Goal: Information Seeking & Learning: Learn about a topic

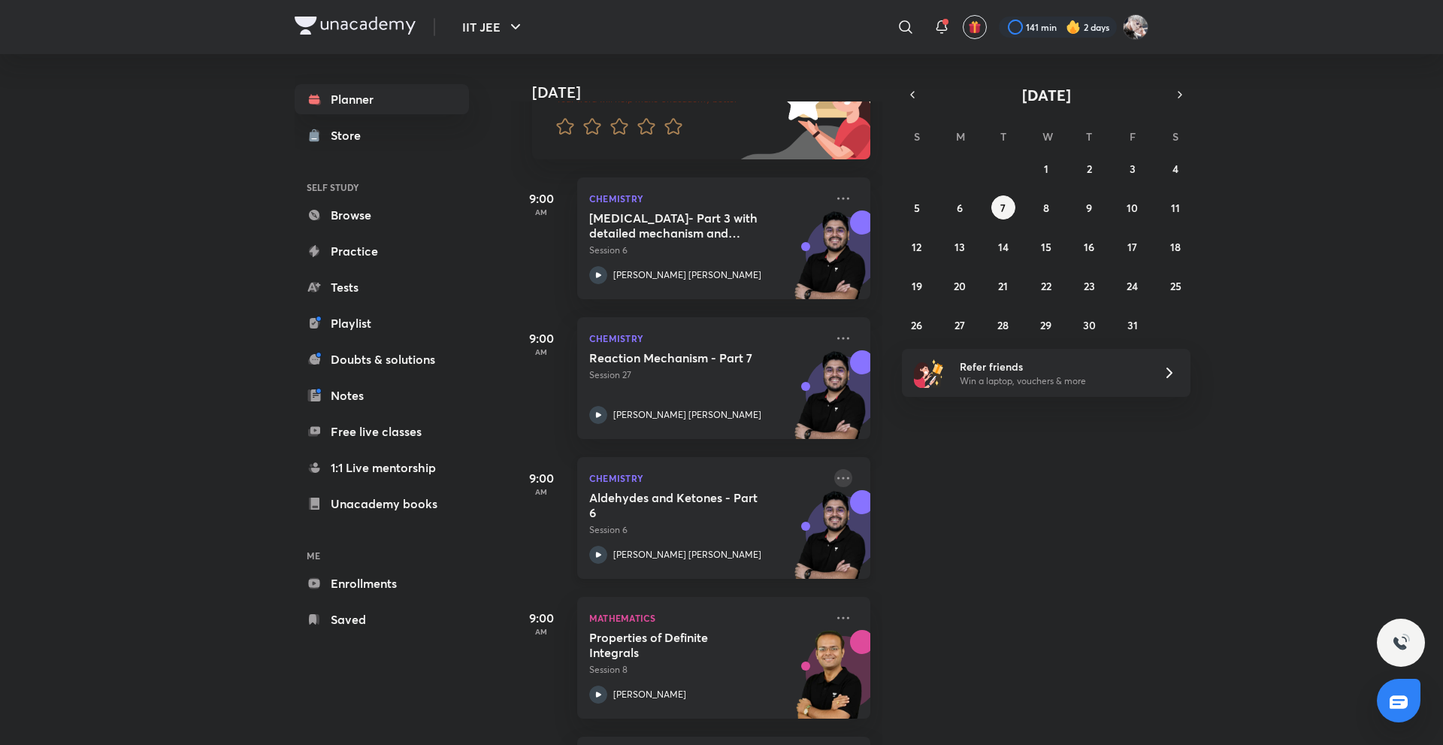
click at [834, 477] on icon at bounding box center [843, 478] width 18 height 18
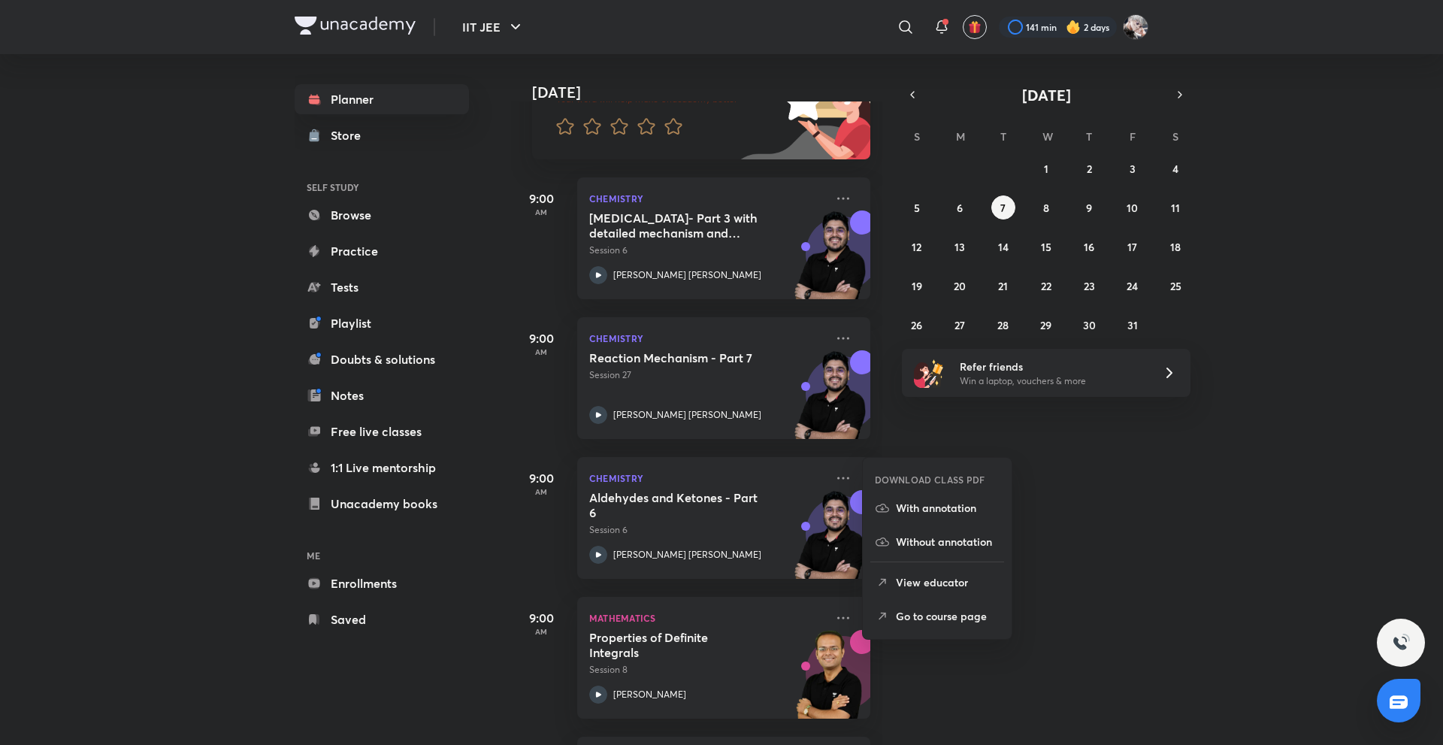
click at [912, 614] on p "Go to course page" at bounding box center [948, 616] width 104 height 16
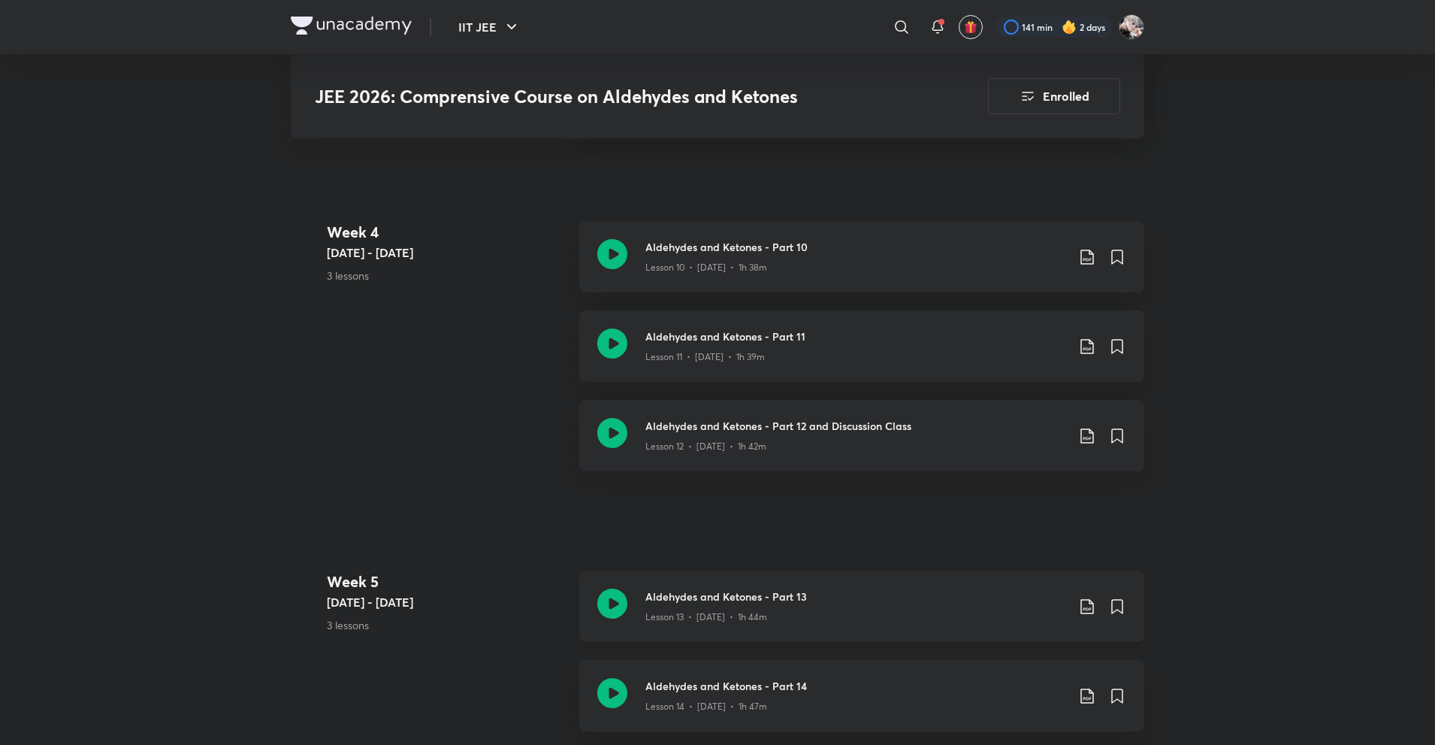
scroll to position [2011, 0]
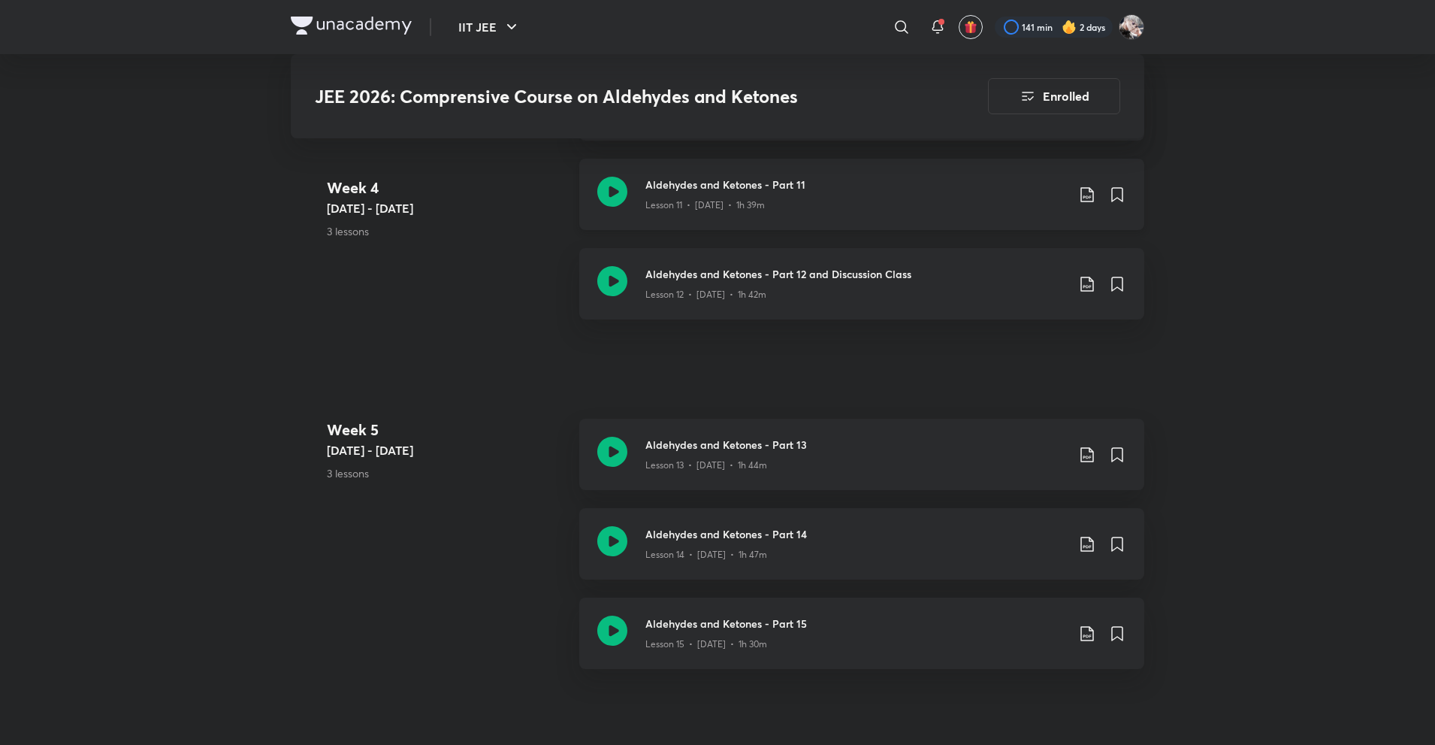
click at [1086, 196] on icon at bounding box center [1087, 195] width 18 height 18
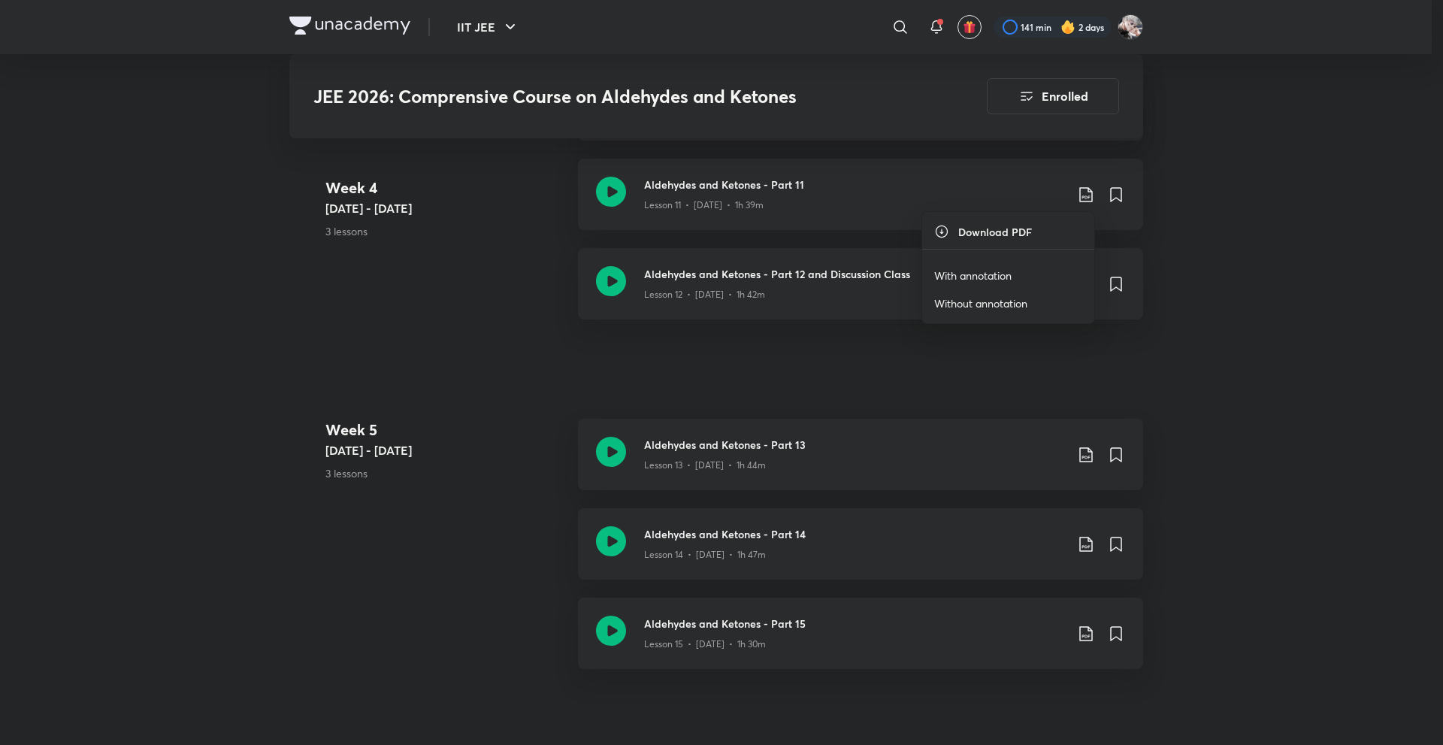
click at [999, 274] on p "With annotation" at bounding box center [972, 276] width 77 height 16
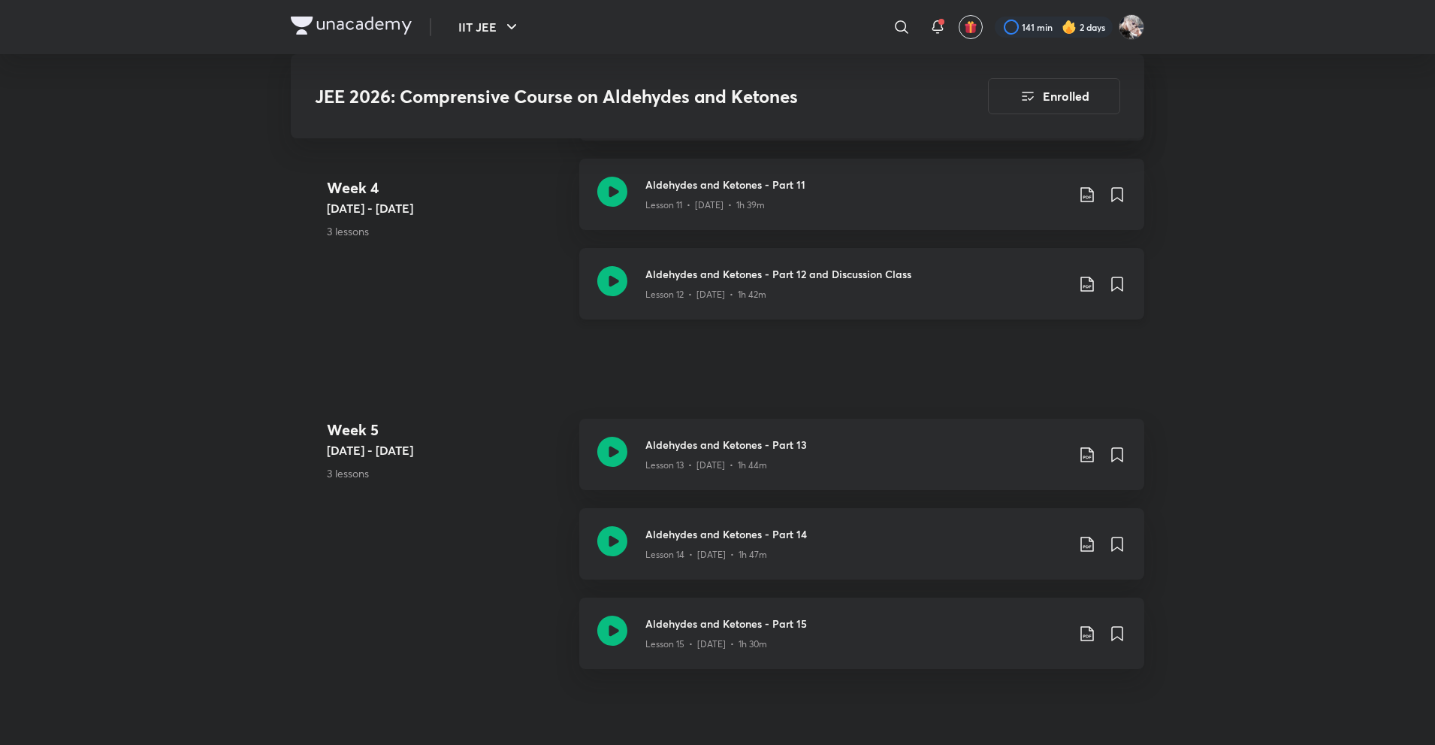
click at [1087, 285] on icon at bounding box center [1087, 284] width 18 height 18
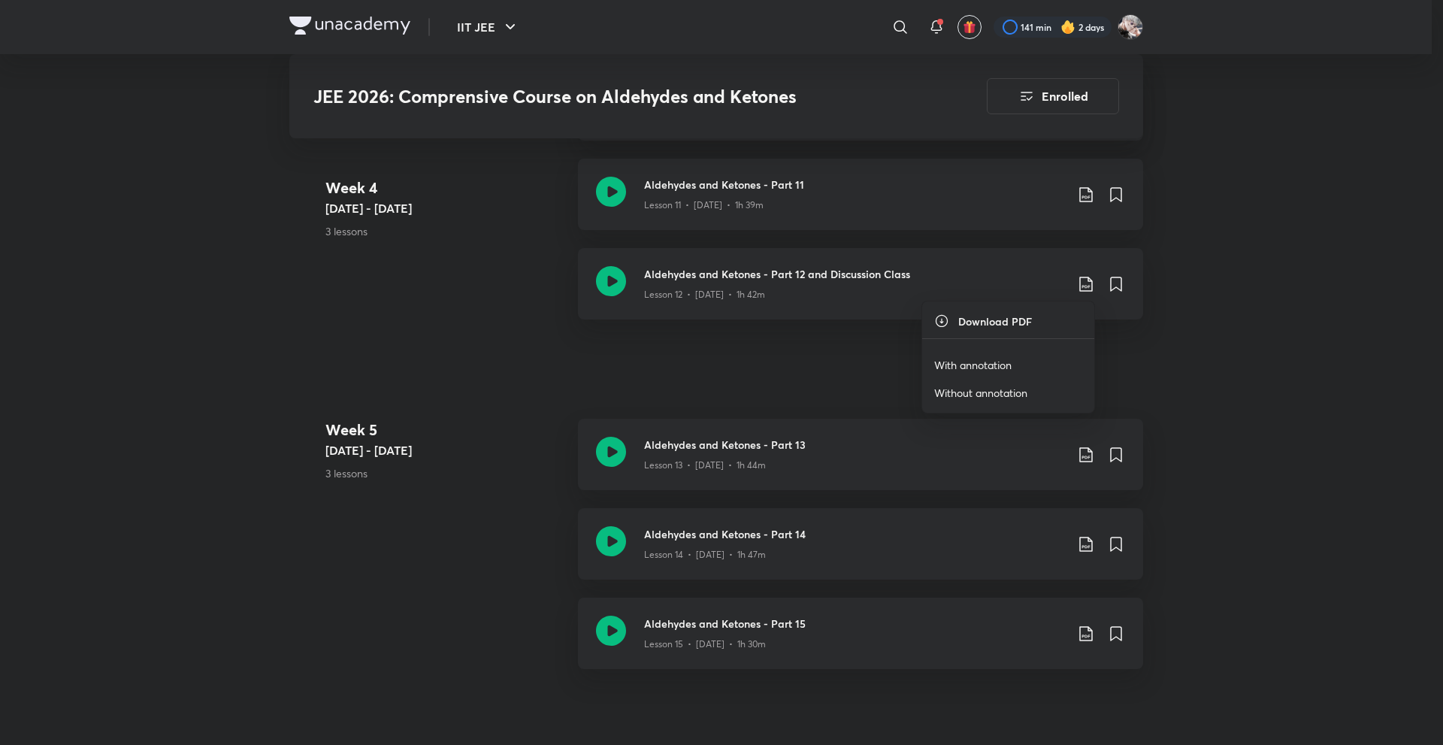
click at [989, 361] on p "With annotation" at bounding box center [972, 365] width 77 height 16
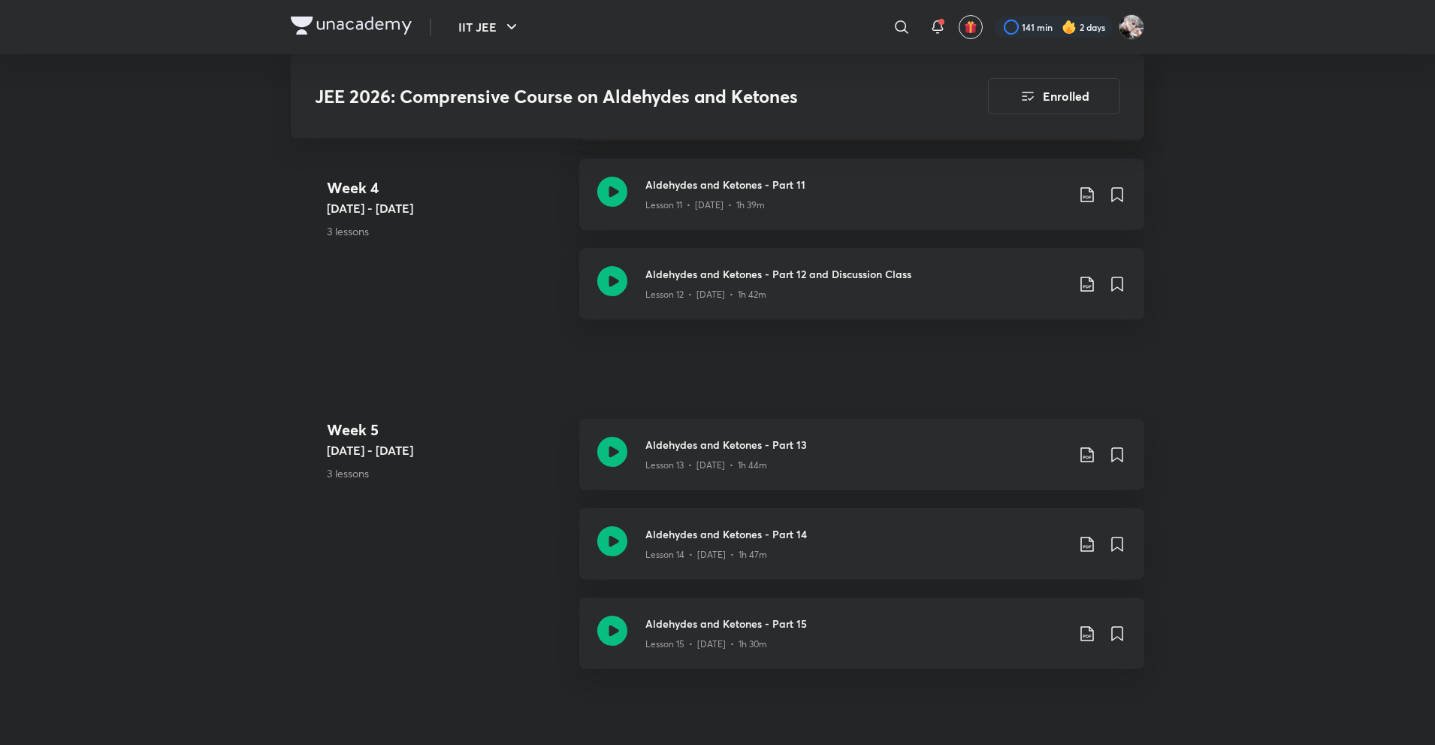
click at [924, 332] on link "Aldehydes and Ketones - Part 12 and Discussion Class Lesson 12 • [DATE] • 1h 42m" at bounding box center [861, 292] width 565 height 89
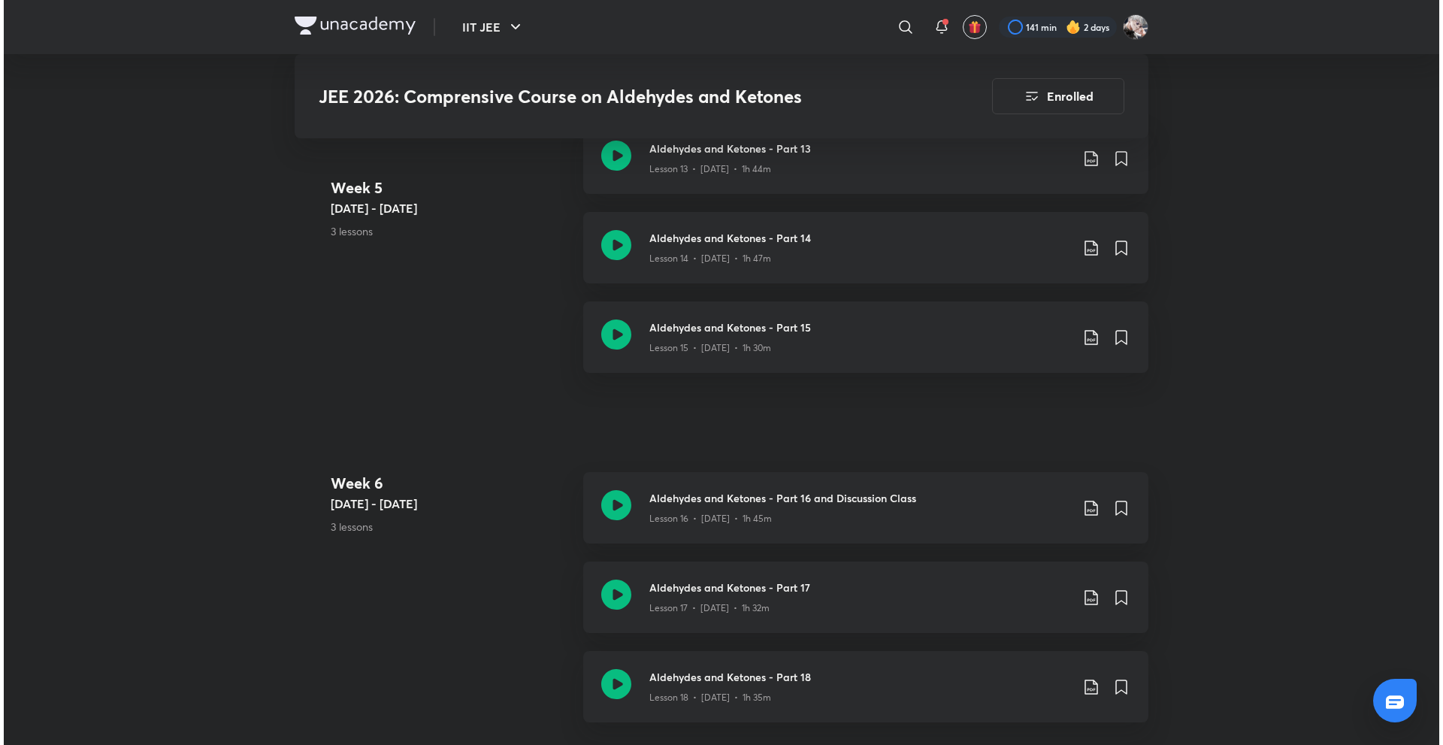
scroll to position [2312, 0]
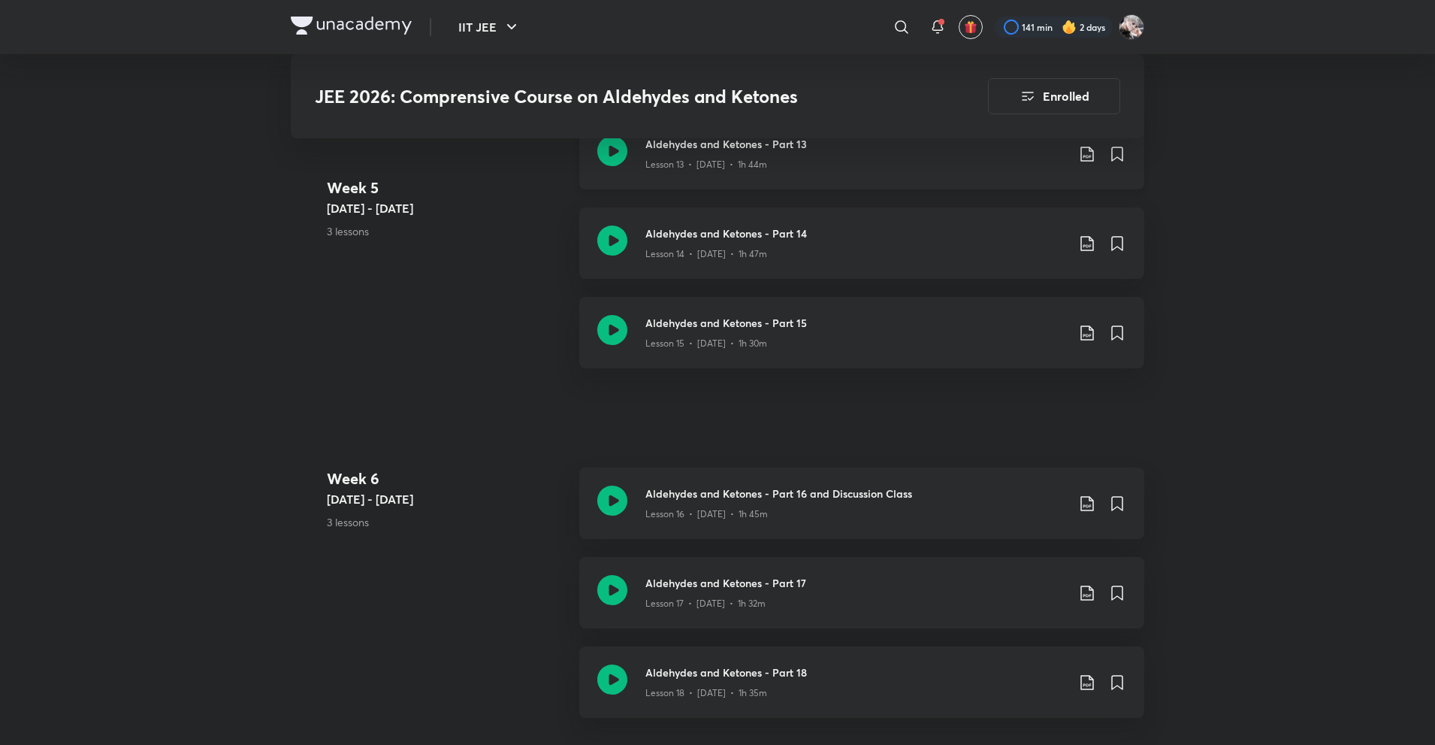
click at [1084, 151] on icon at bounding box center [1087, 154] width 18 height 18
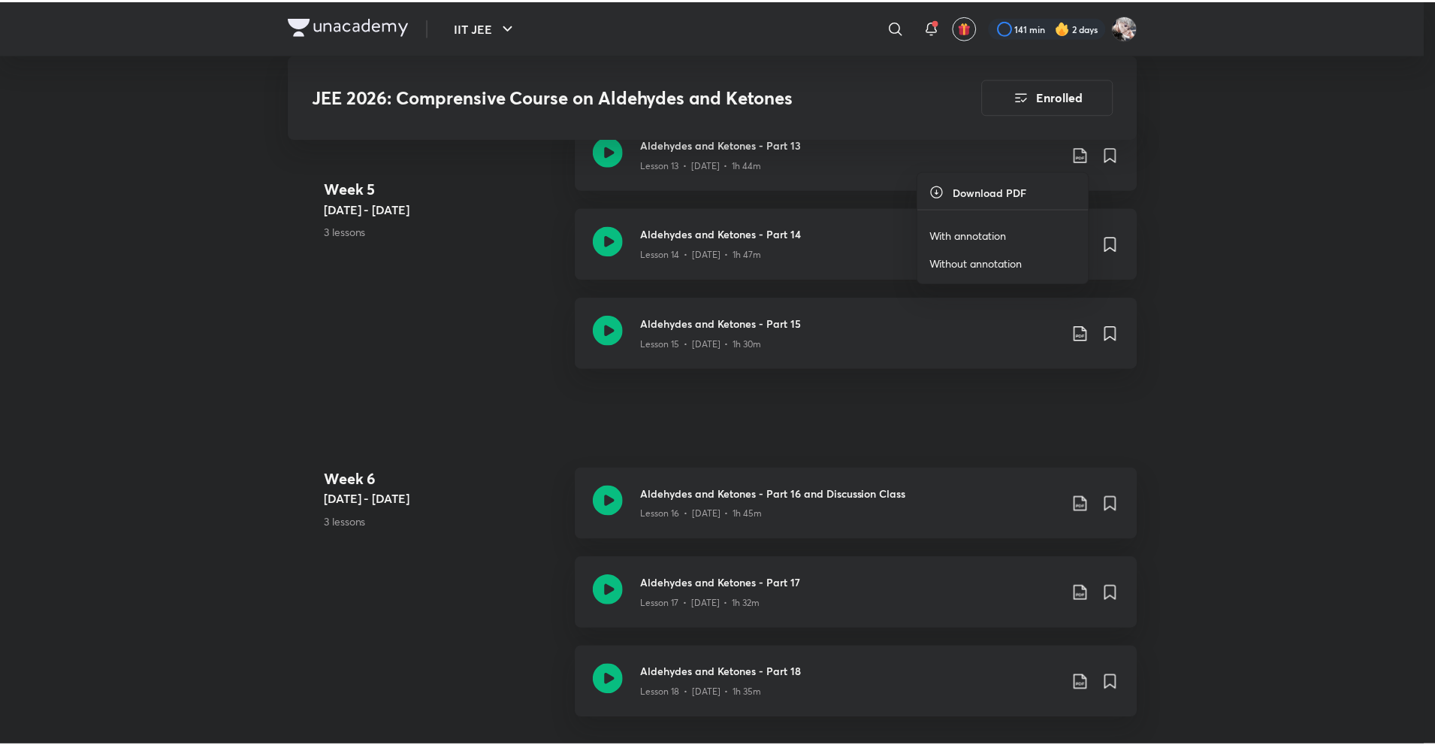
scroll to position [2011, 0]
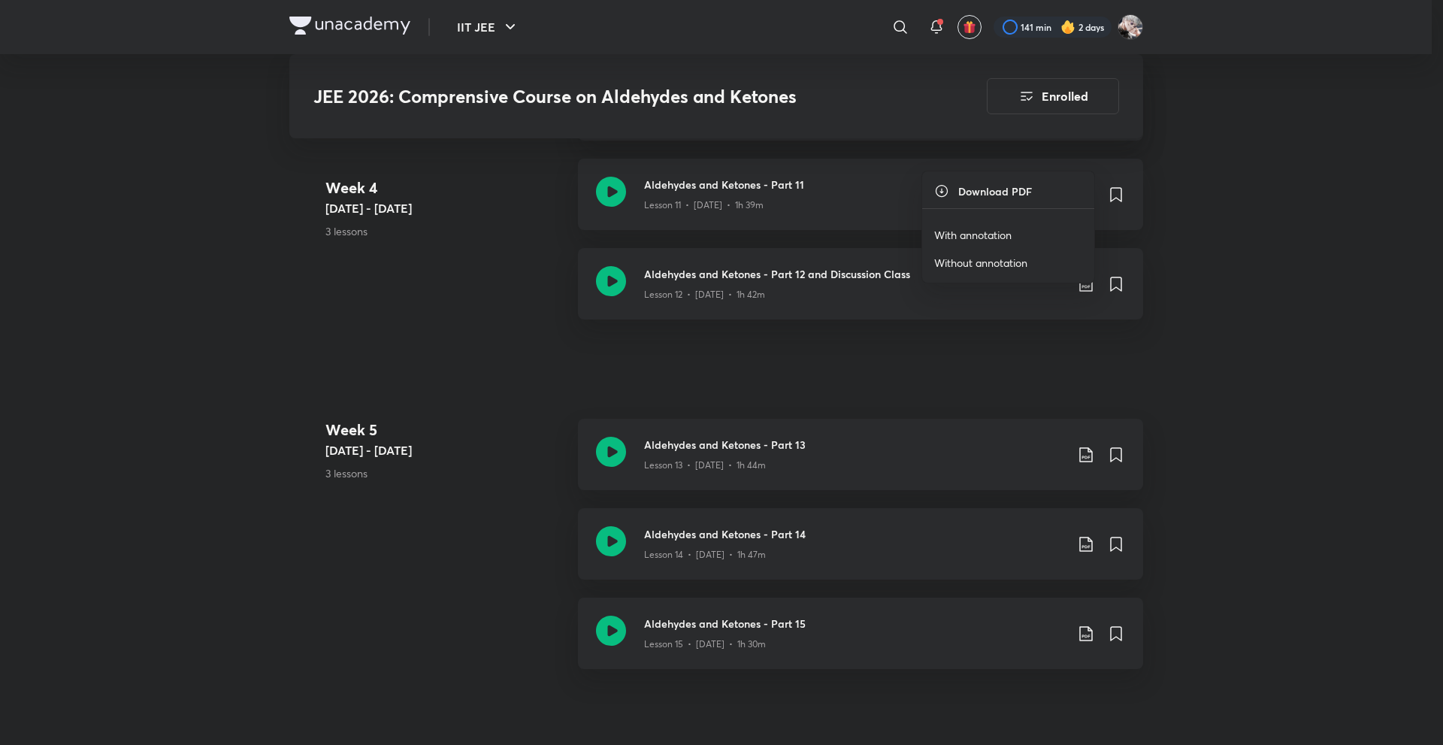
click at [984, 227] on p "With annotation" at bounding box center [972, 235] width 77 height 16
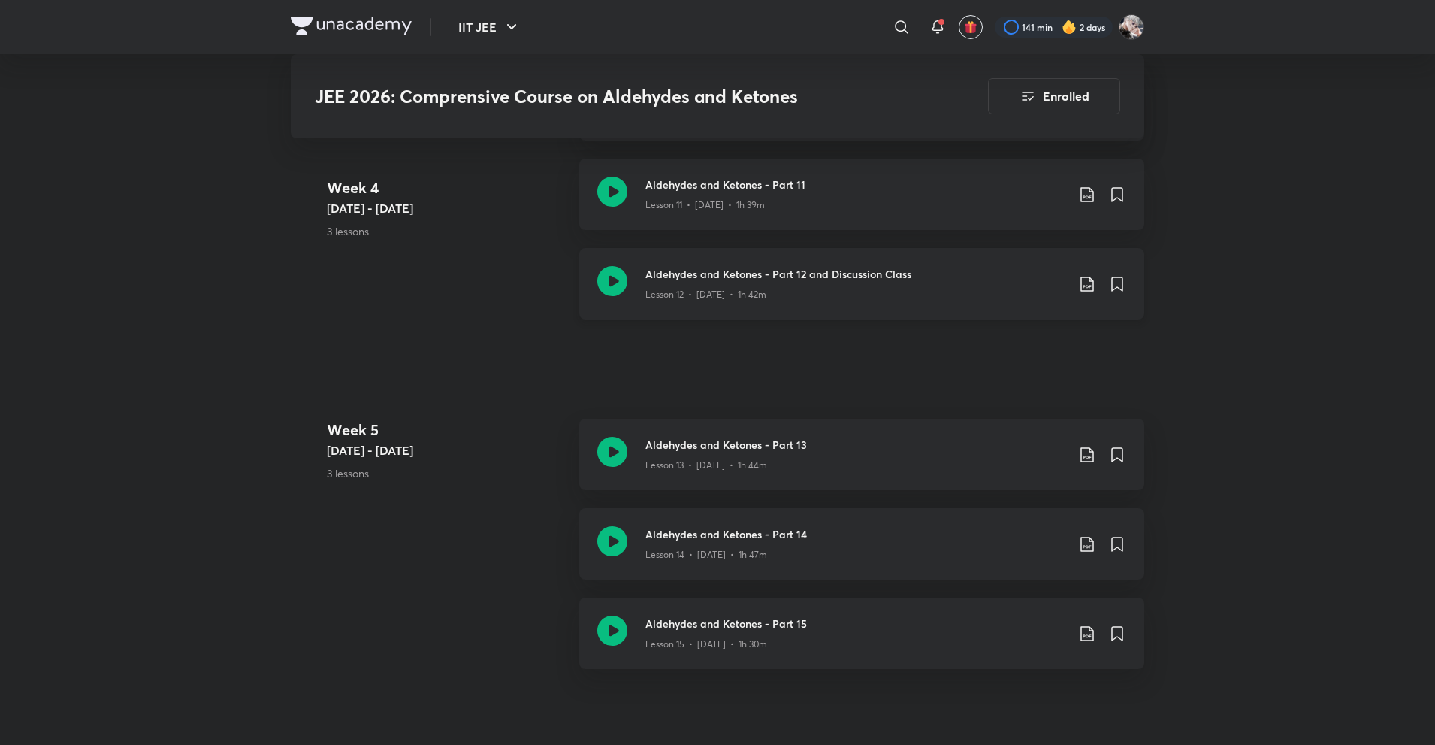
click at [1084, 288] on icon at bounding box center [1087, 284] width 13 height 15
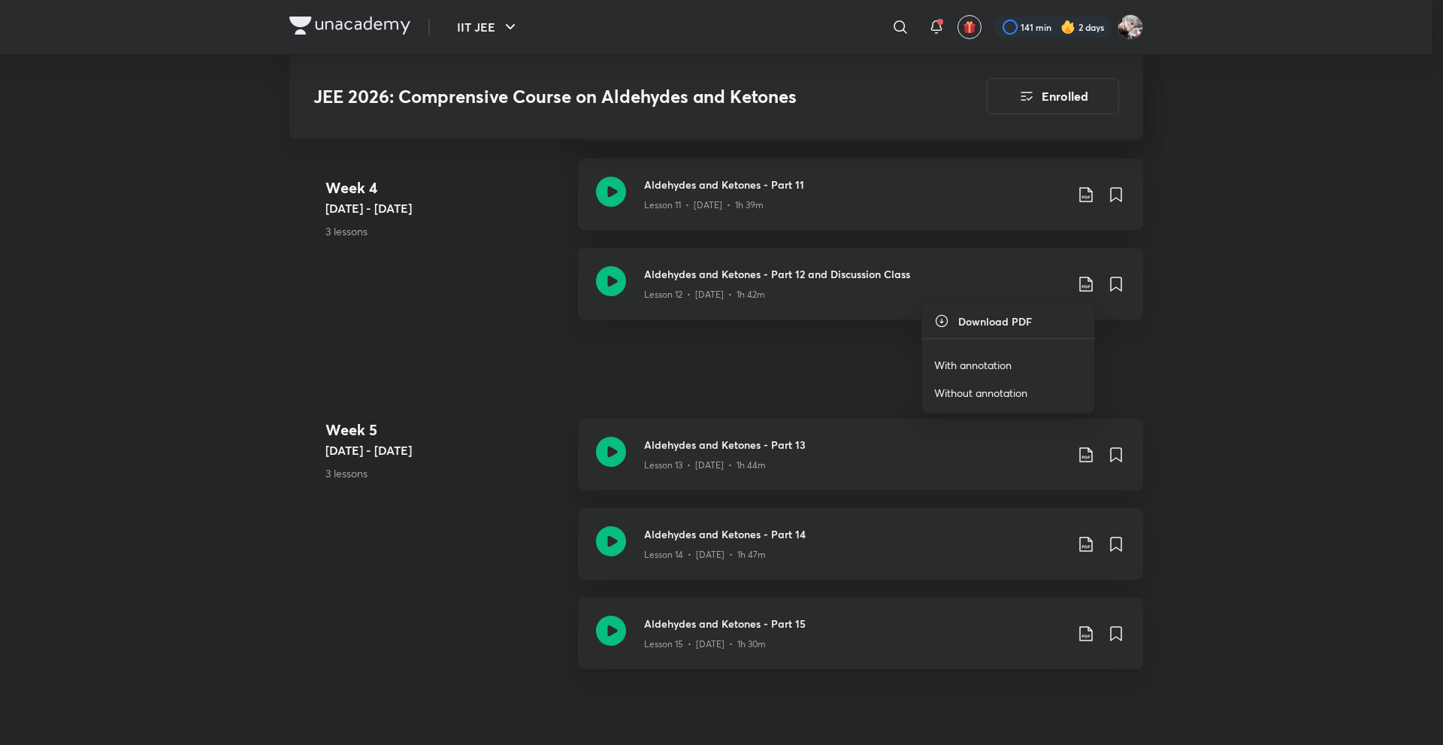
click at [987, 364] on p "With annotation" at bounding box center [972, 365] width 77 height 16
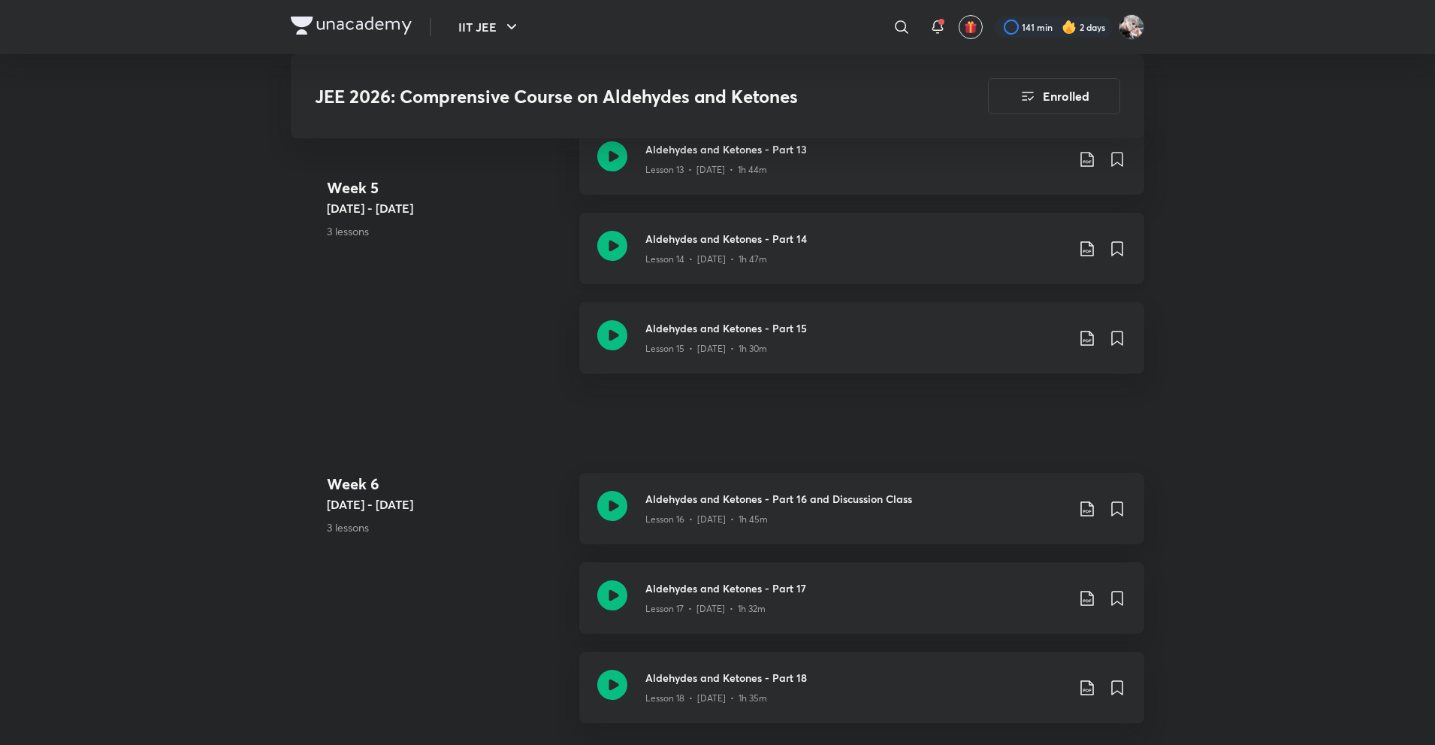
scroll to position [2312, 0]
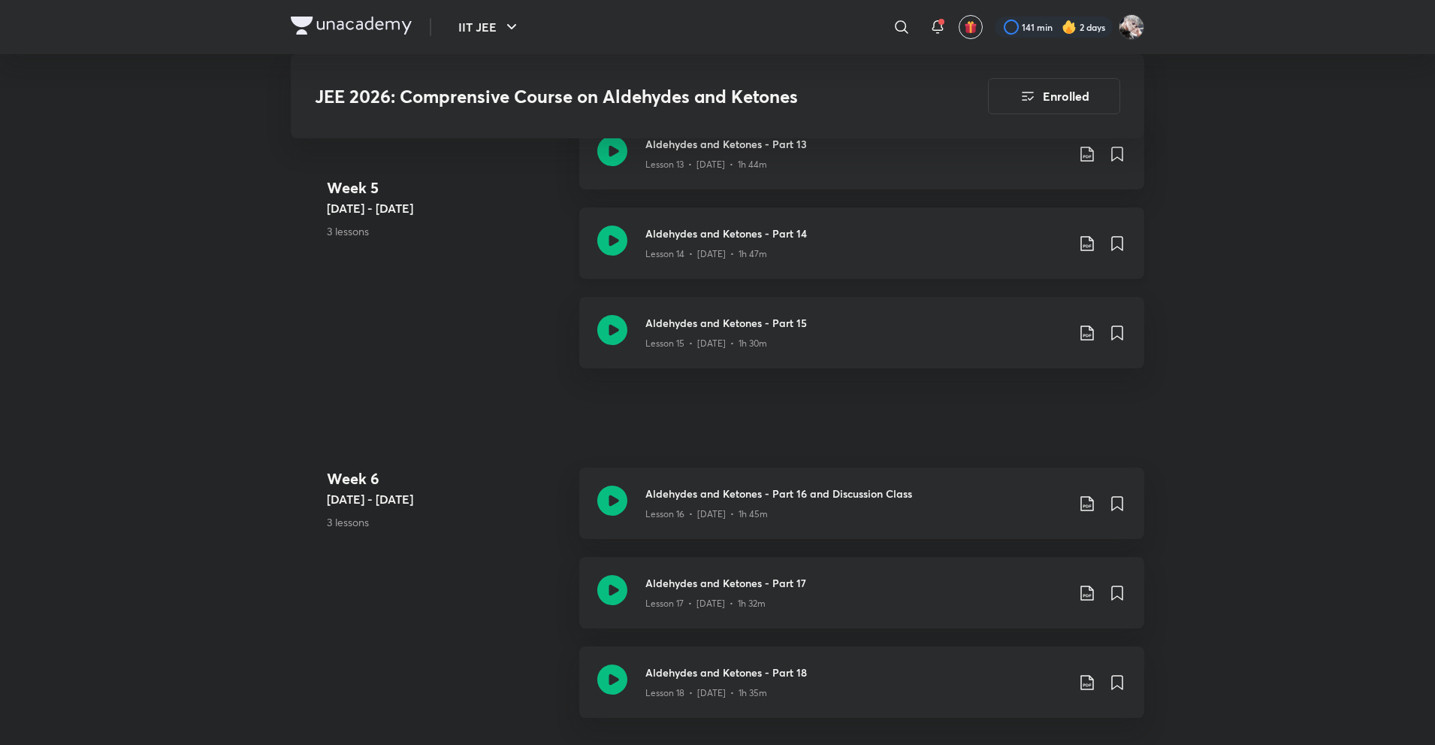
click at [1086, 248] on icon at bounding box center [1087, 243] width 18 height 18
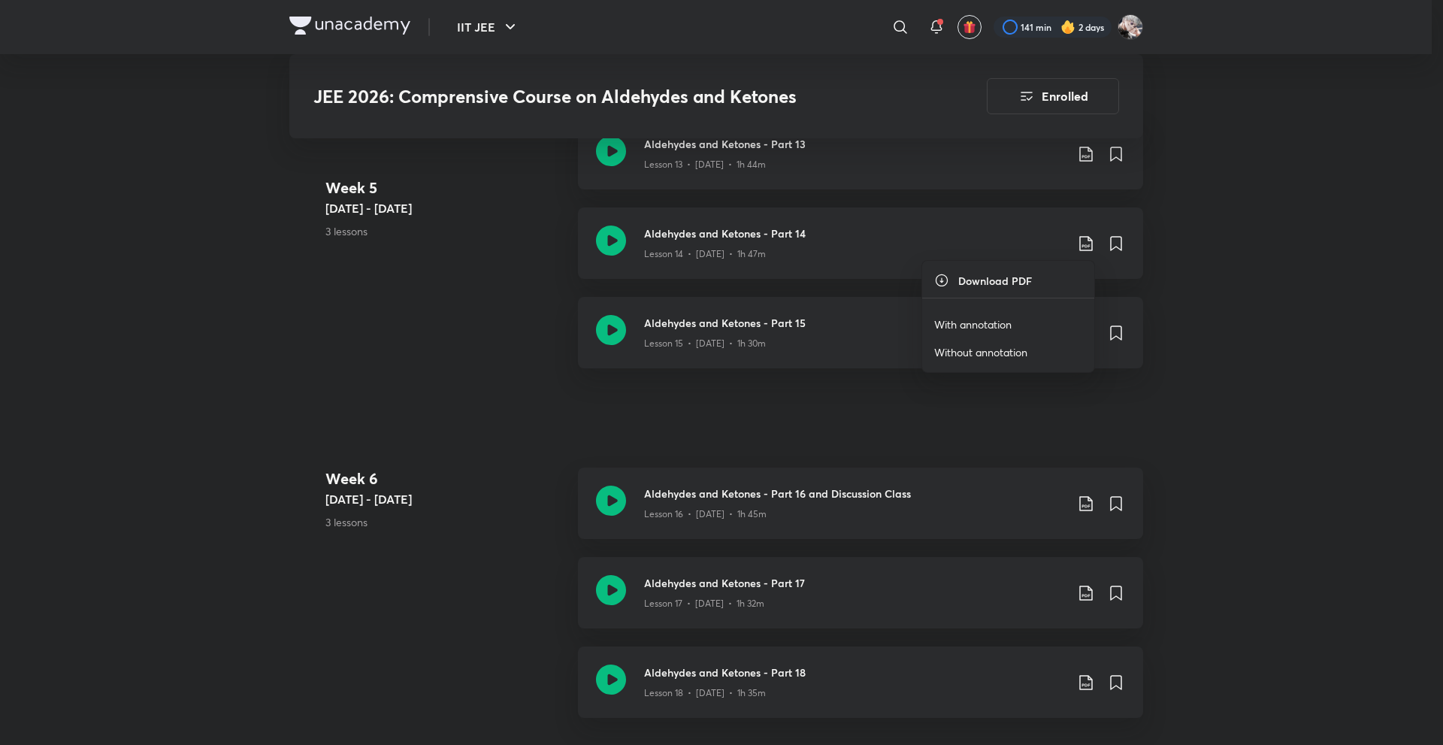
click at [989, 325] on p "With annotation" at bounding box center [972, 324] width 77 height 16
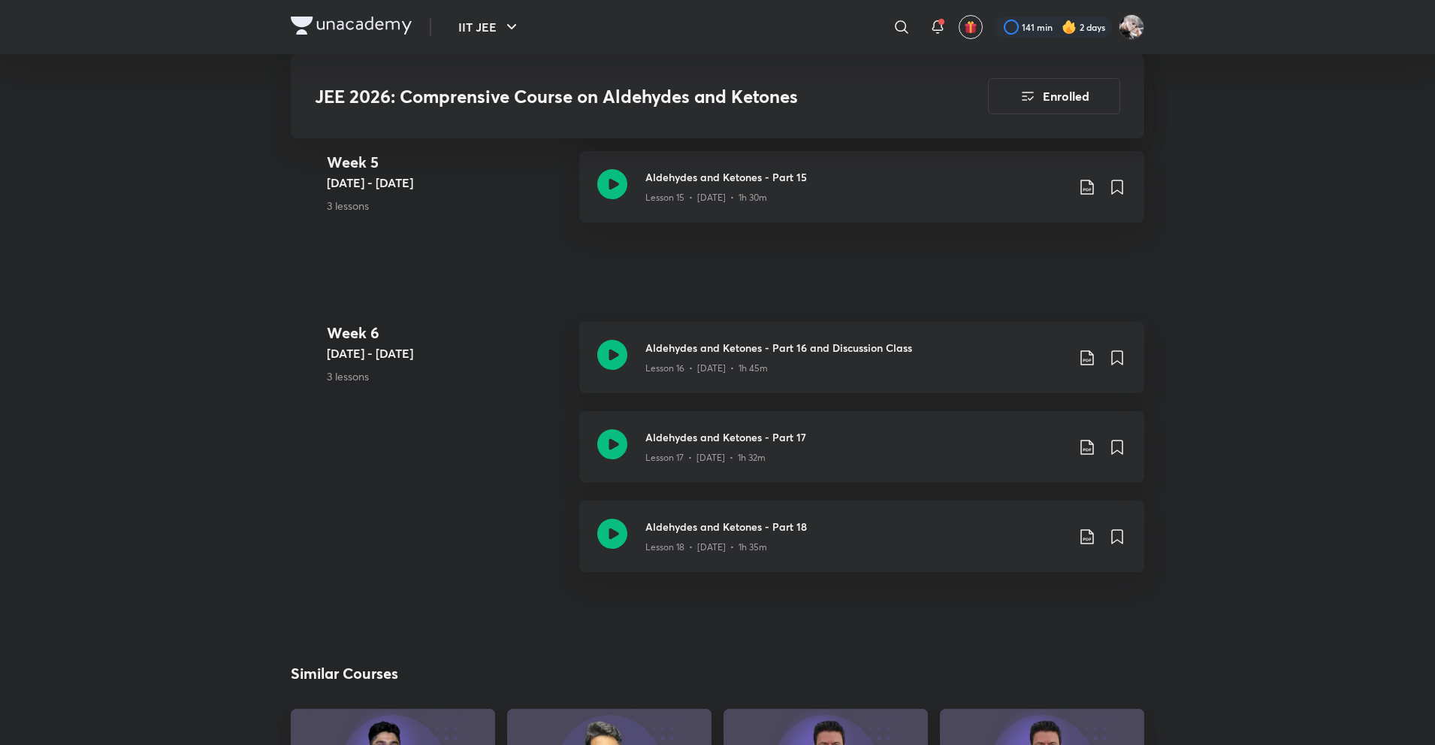
scroll to position [2462, 0]
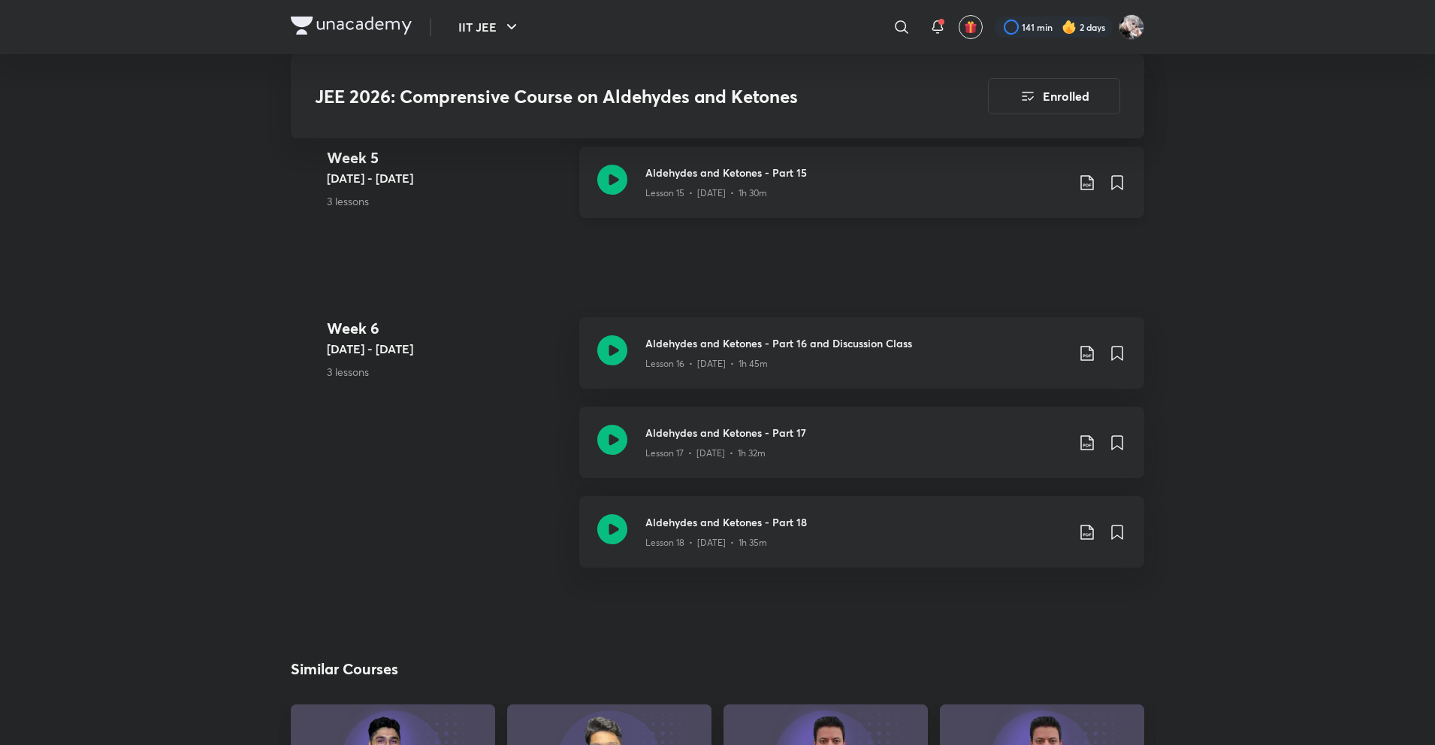
click at [1084, 180] on icon at bounding box center [1087, 183] width 18 height 18
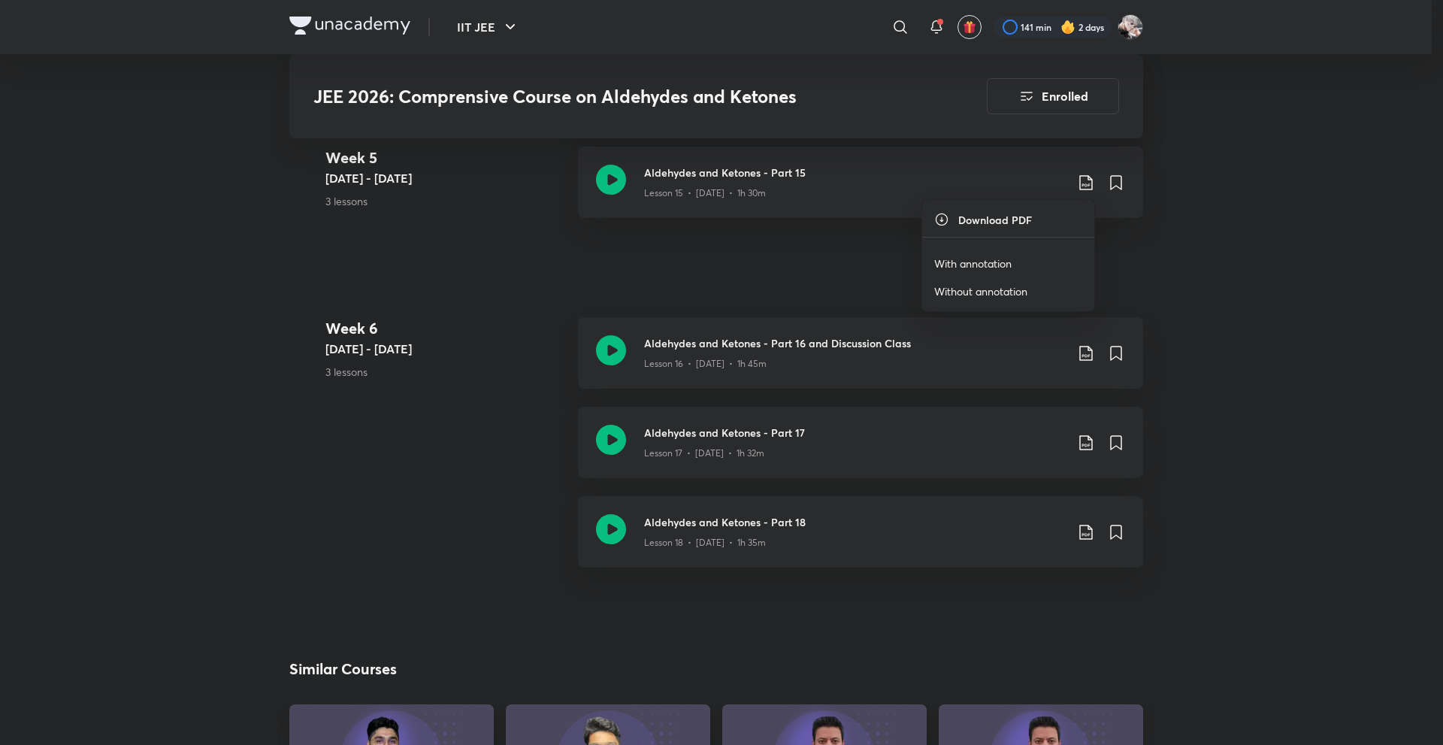
click at [966, 256] on p "With annotation" at bounding box center [972, 264] width 77 height 16
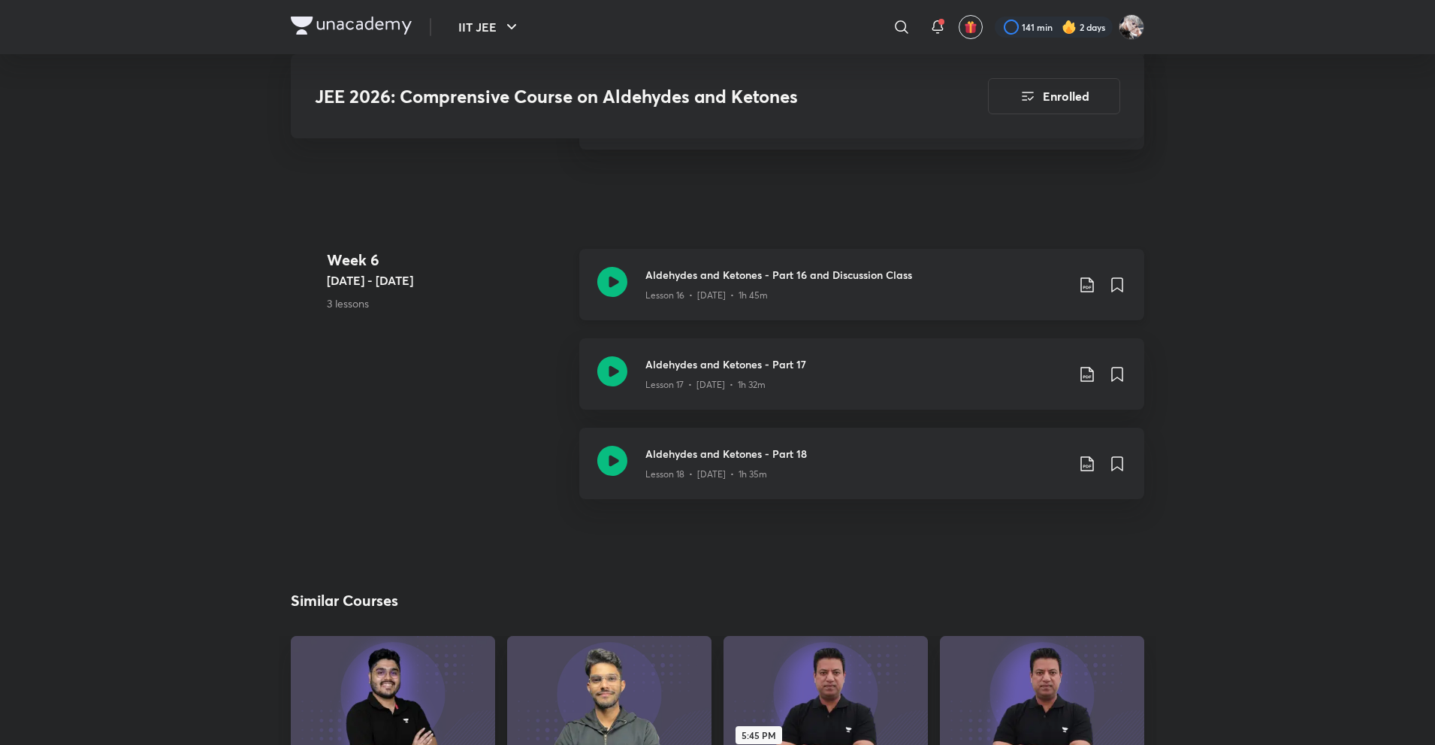
scroll to position [2612, 0]
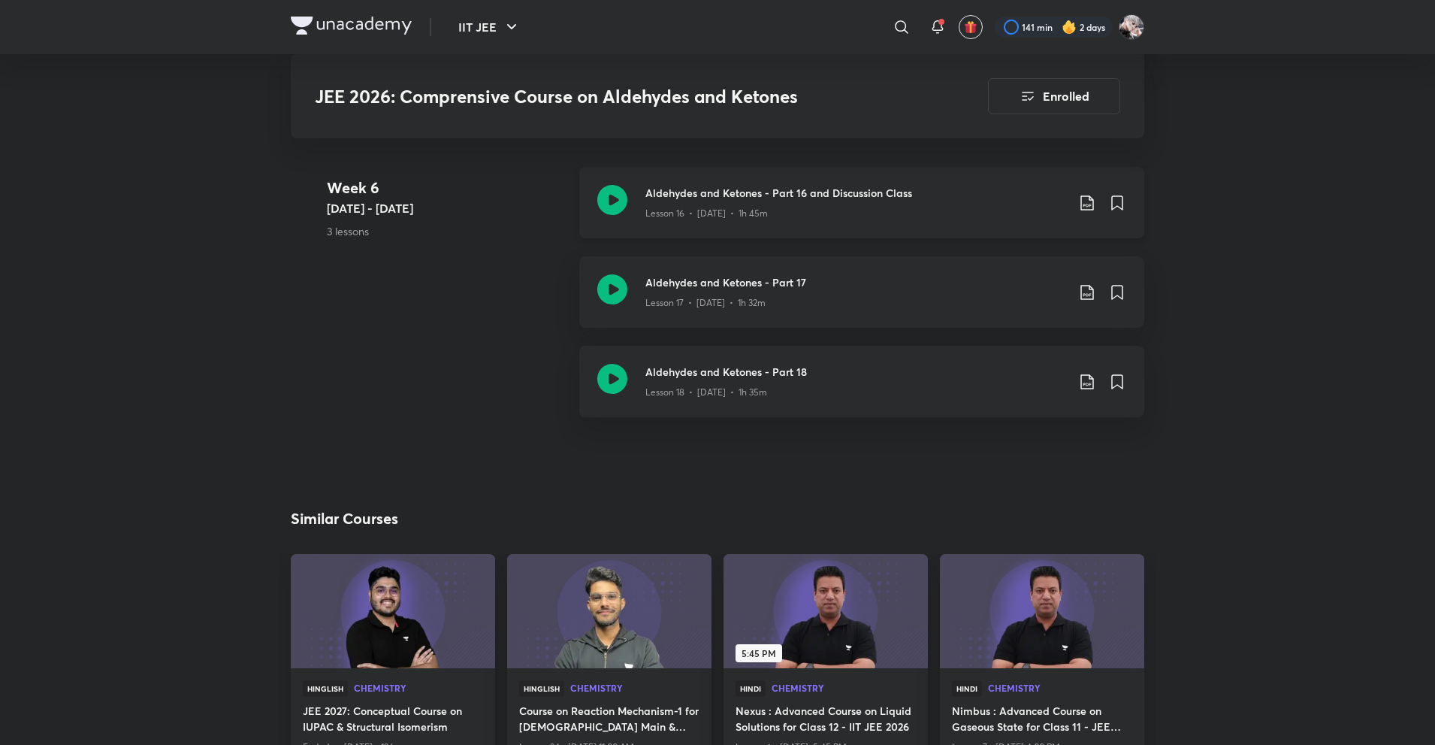
click at [1091, 201] on icon at bounding box center [1087, 203] width 18 height 18
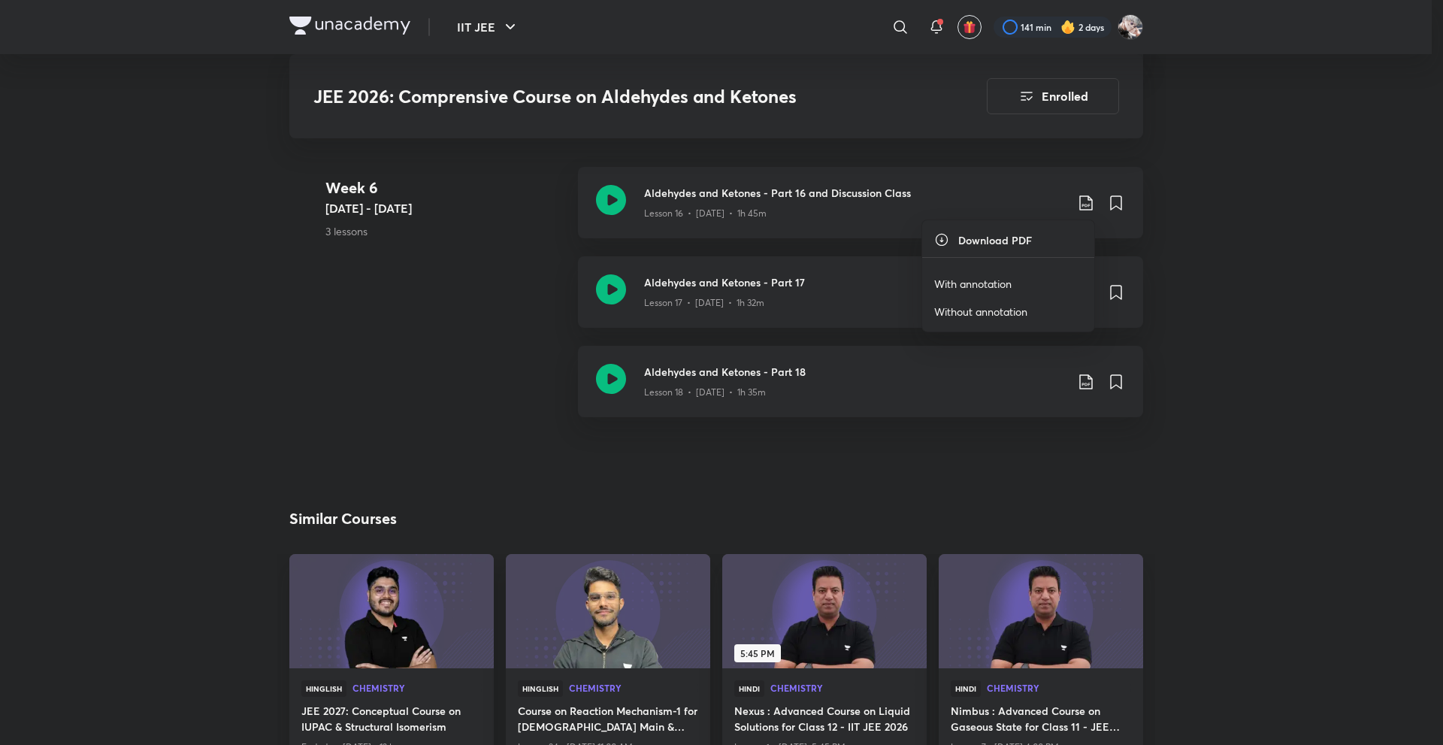
click at [1010, 280] on p "With annotation" at bounding box center [972, 284] width 77 height 16
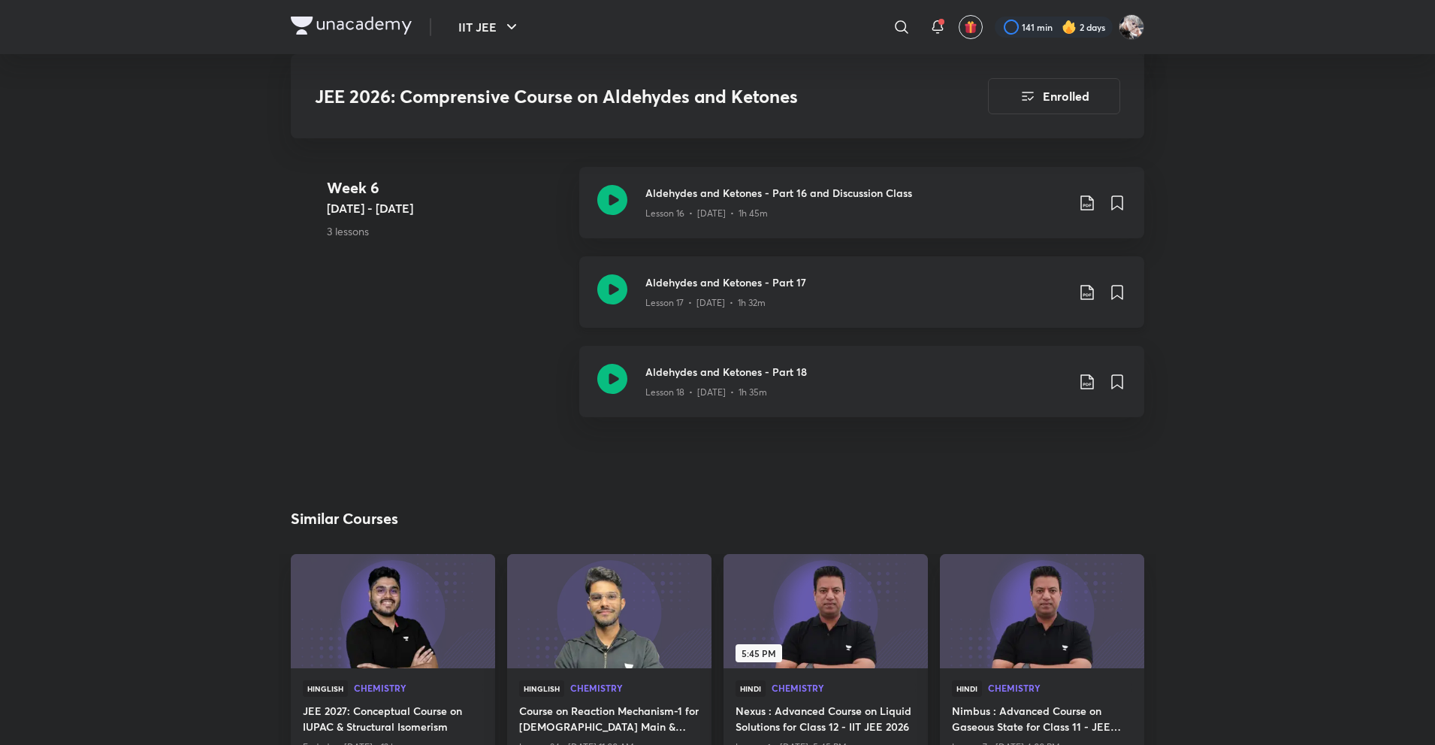
click at [1084, 293] on icon at bounding box center [1087, 292] width 18 height 18
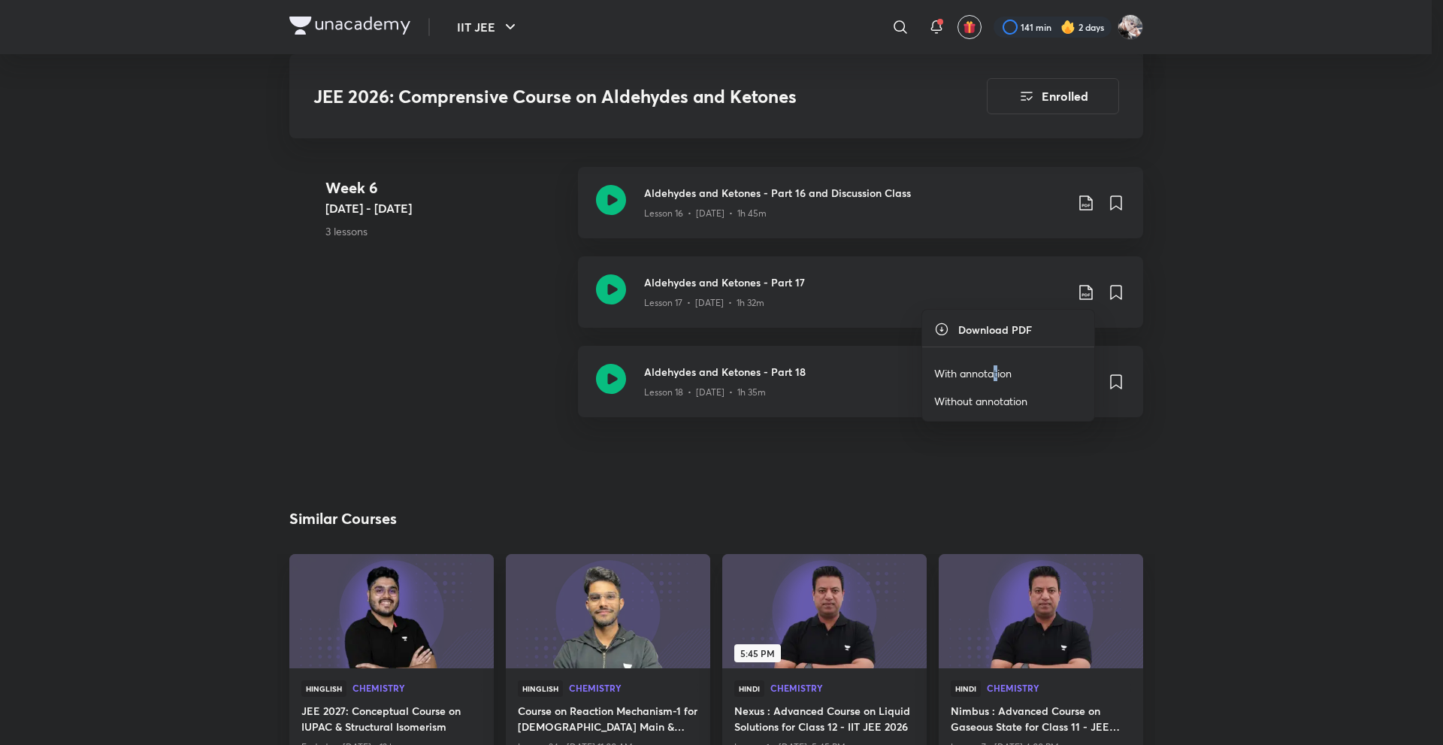
click at [994, 369] on p "With annotation" at bounding box center [972, 373] width 77 height 16
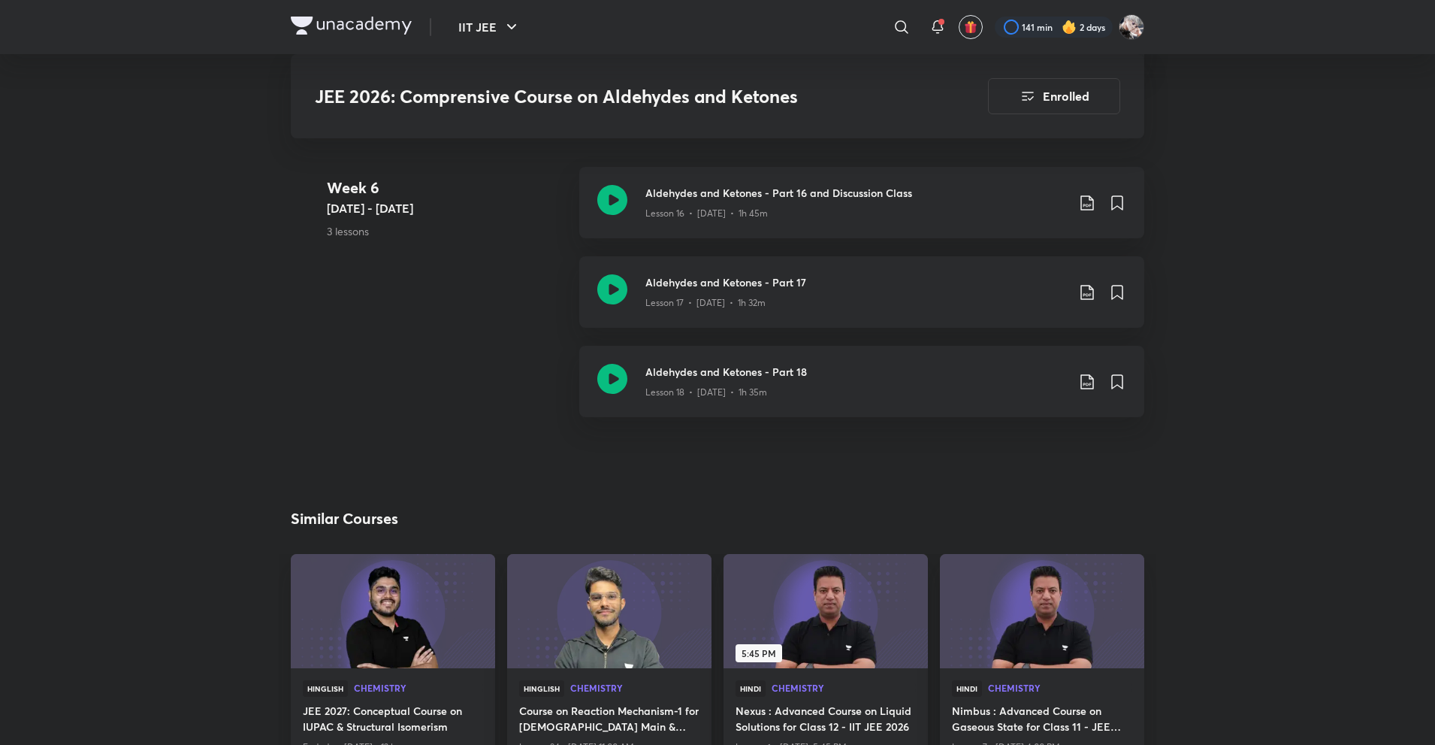
scroll to position [2762, 0]
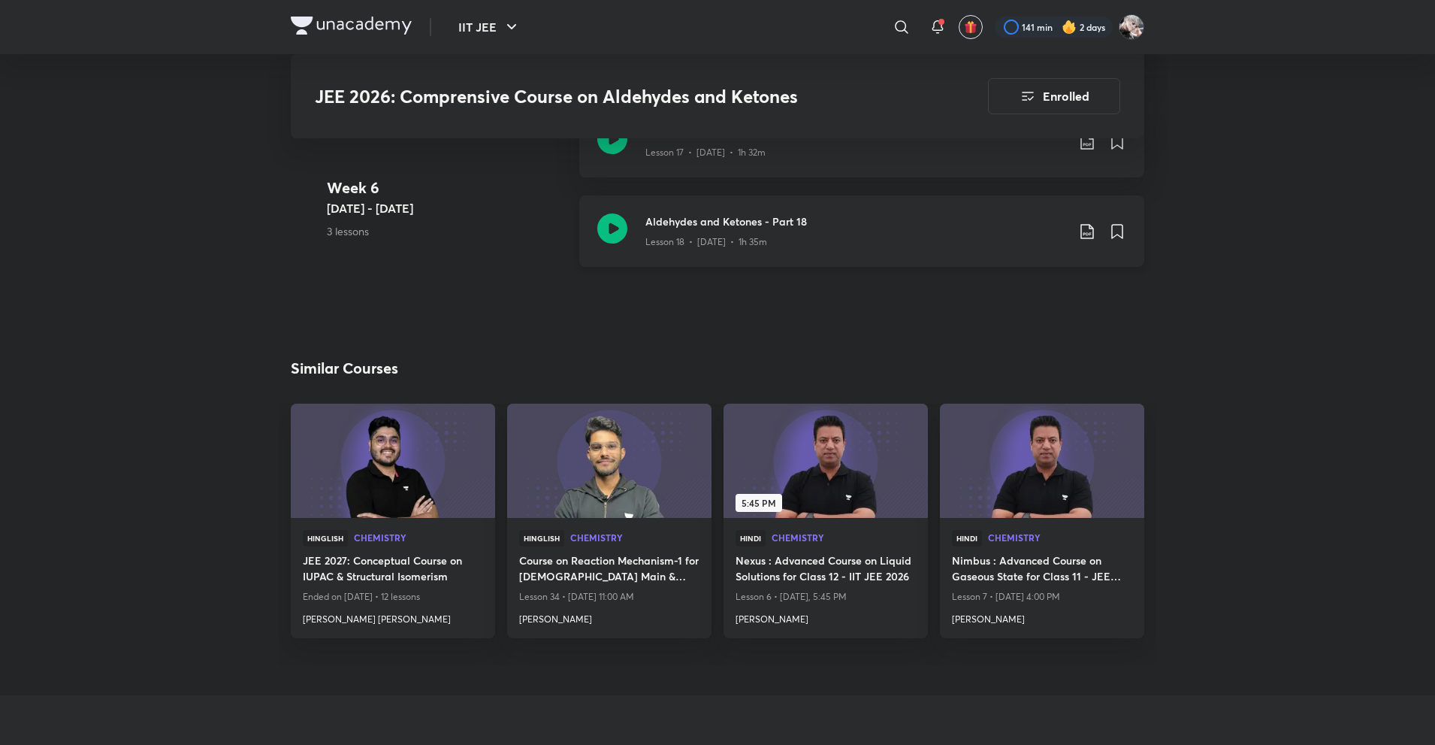
click at [1089, 233] on icon at bounding box center [1087, 231] width 18 height 18
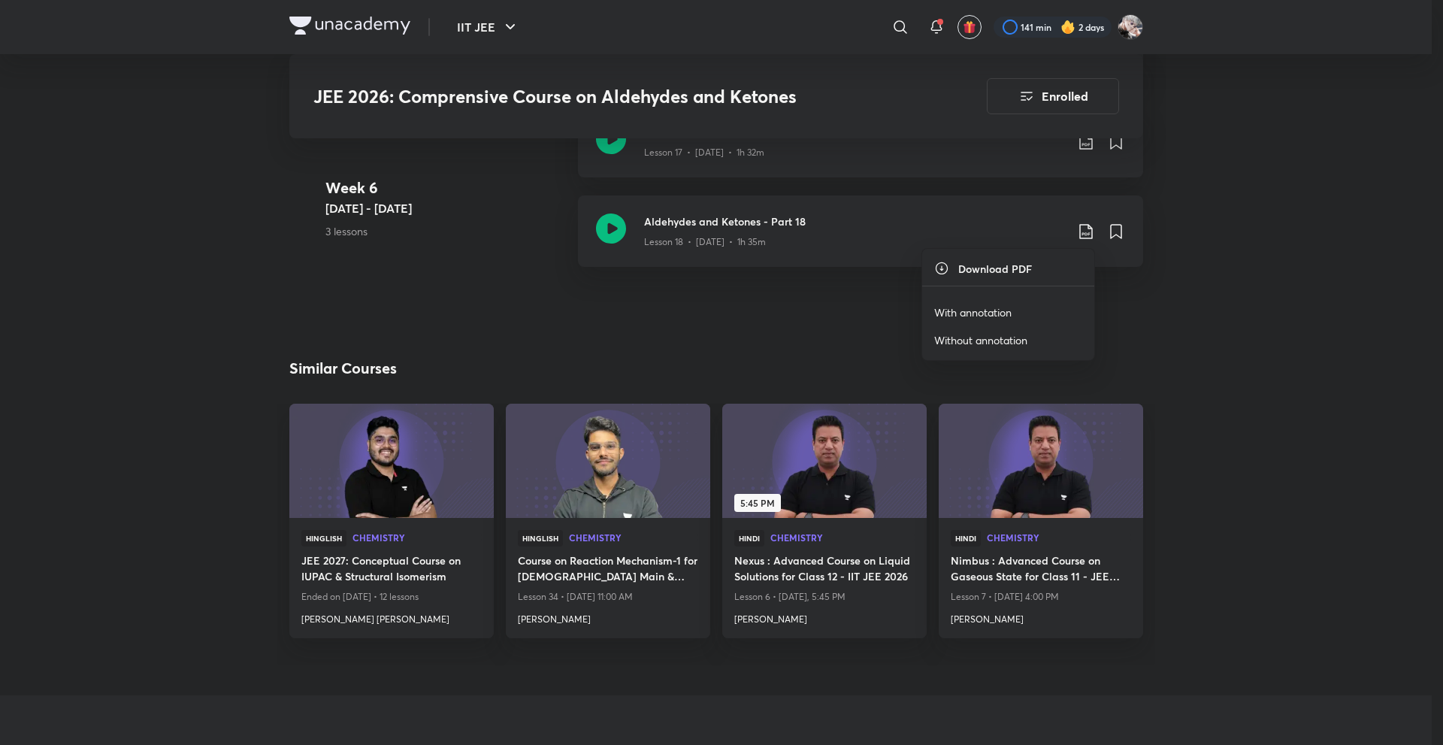
click at [994, 314] on p "With annotation" at bounding box center [972, 312] width 77 height 16
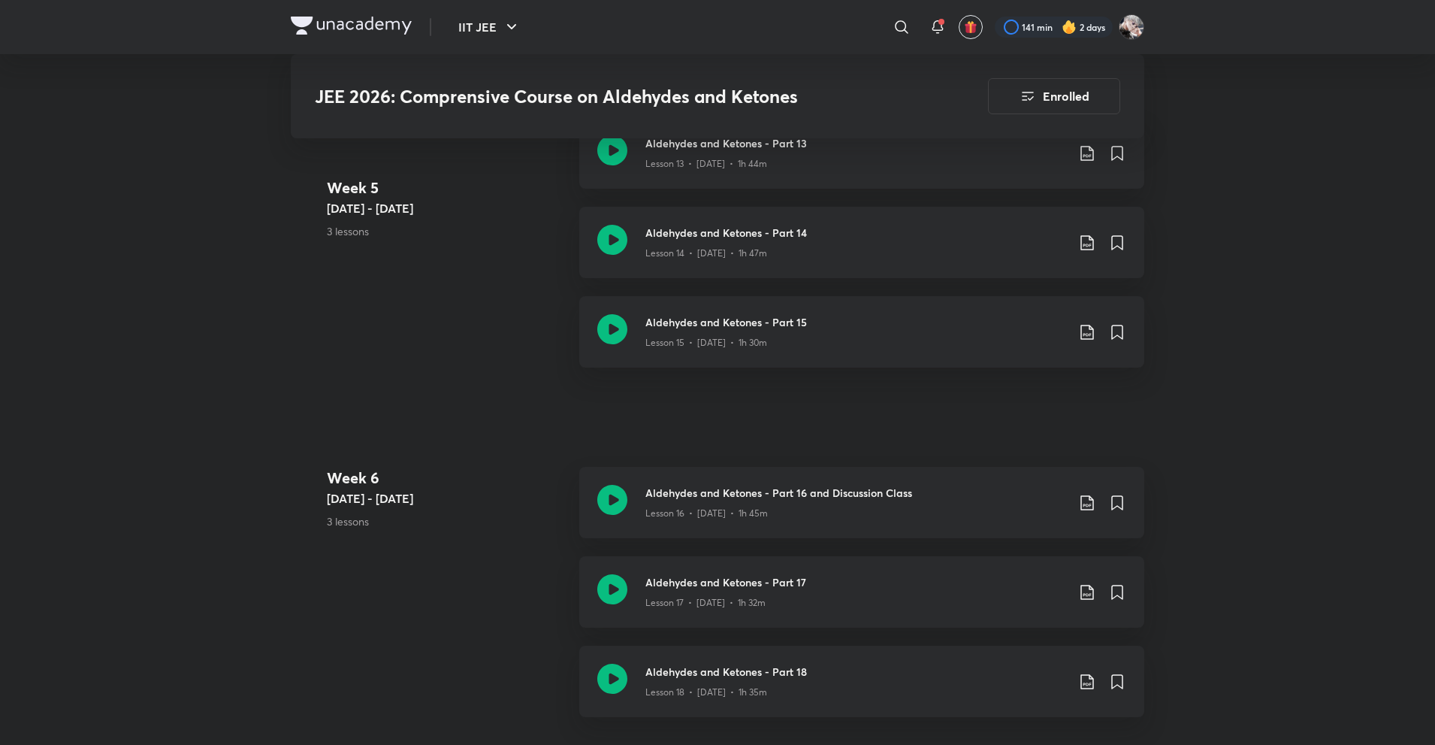
scroll to position [2312, 0]
click at [724, 332] on div "Lesson 15 • [DATE] • 1h 30m" at bounding box center [856, 341] width 421 height 20
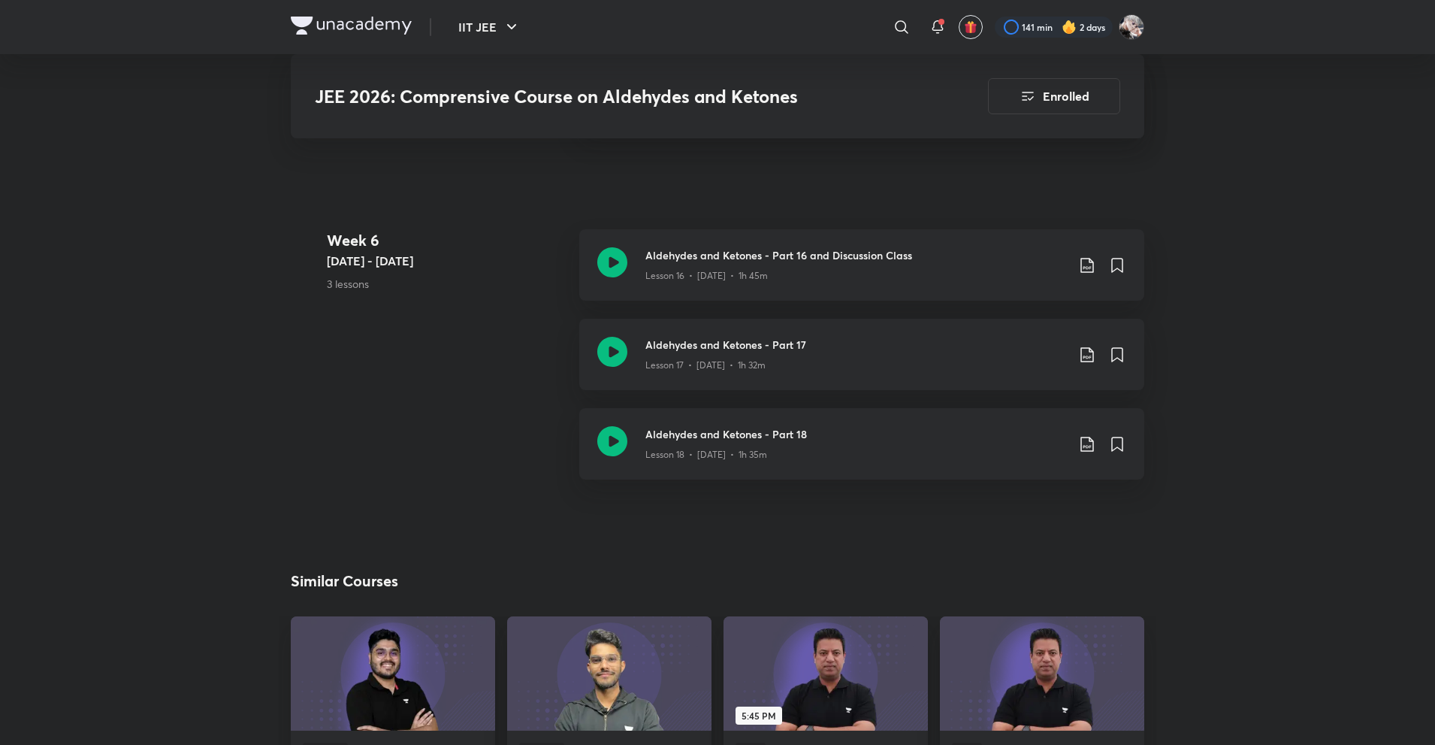
scroll to position [2555, 0]
